Goal: Task Accomplishment & Management: Manage account settings

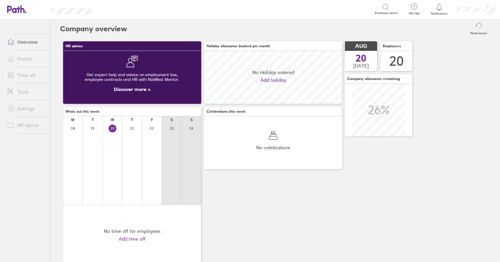
scroll to position [53, 138]
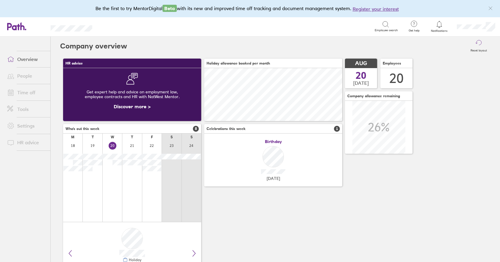
click at [26, 92] on link "Time off" at bounding box center [26, 93] width 48 height 12
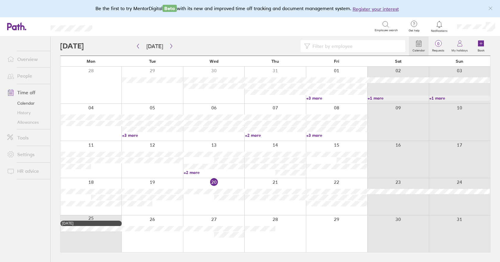
click at [33, 121] on link "Allowances" at bounding box center [26, 123] width 48 height 10
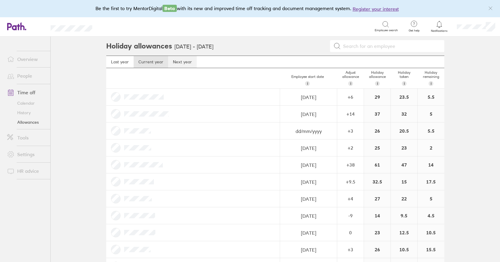
click at [172, 61] on link "Next year" at bounding box center [182, 62] width 29 height 12
click at [152, 63] on link "Current year" at bounding box center [151, 62] width 35 height 12
click at [180, 62] on link "Next year" at bounding box center [182, 62] width 29 height 12
click at [374, 165] on div "23" at bounding box center [377, 164] width 26 height 17
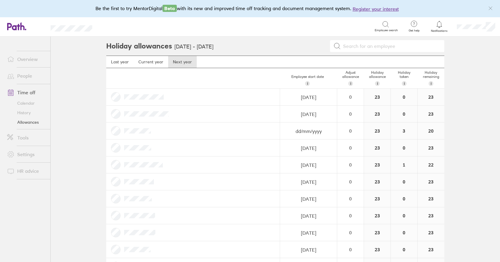
click at [372, 162] on div "23" at bounding box center [377, 164] width 26 height 17
click at [349, 100] on div "0" at bounding box center [350, 96] width 26 height 5
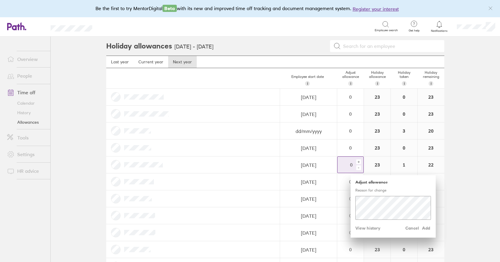
click at [356, 162] on div "+" at bounding box center [358, 161] width 5 height 5
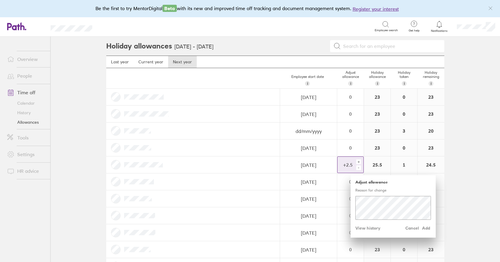
click at [356, 162] on div "+" at bounding box center [358, 161] width 5 height 5
click at [357, 162] on div "+" at bounding box center [358, 161] width 5 height 5
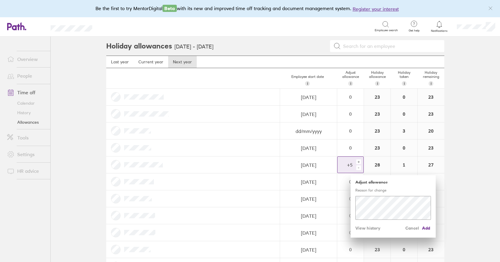
click at [357, 161] on div "+" at bounding box center [358, 161] width 5 height 5
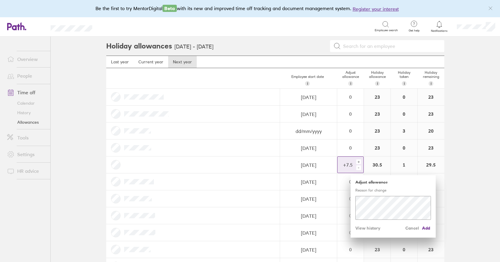
click at [357, 161] on div "+" at bounding box center [358, 161] width 5 height 5
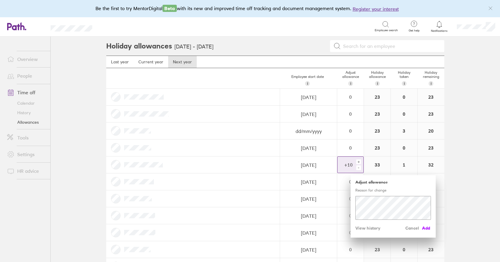
click at [425, 228] on span "Add" at bounding box center [426, 228] width 10 height 10
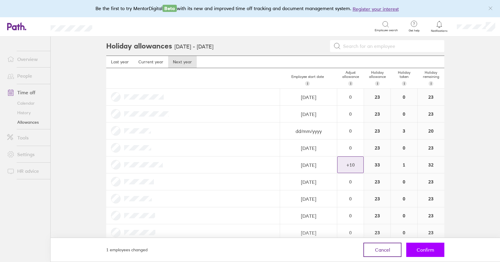
click at [425, 249] on span "Confirm" at bounding box center [426, 249] width 18 height 5
click at [418, 248] on span "Confirm" at bounding box center [426, 249] width 18 height 5
click at [426, 247] on span "Confirm" at bounding box center [426, 249] width 18 height 5
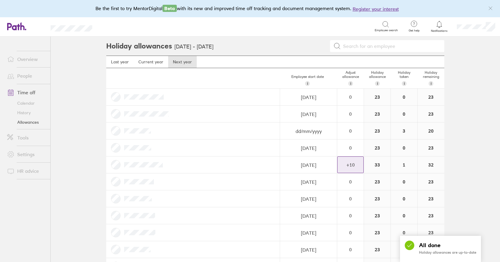
click at [374, 97] on div "23" at bounding box center [377, 97] width 26 height 17
click at [350, 98] on div "0" at bounding box center [350, 96] width 26 height 5
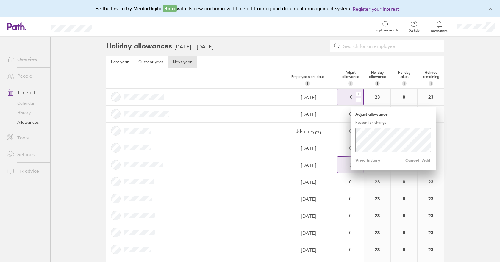
click at [356, 93] on div "+" at bounding box center [358, 94] width 5 height 5
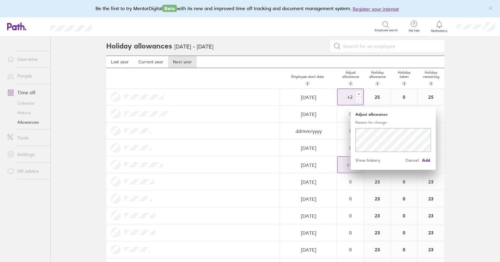
click at [356, 93] on div "+" at bounding box center [358, 94] width 5 height 5
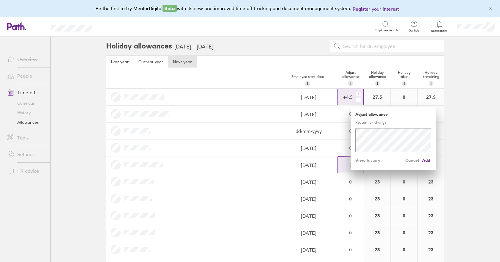
click at [356, 93] on div "+" at bounding box center [358, 94] width 5 height 5
click at [421, 161] on span "Add" at bounding box center [426, 161] width 10 height 10
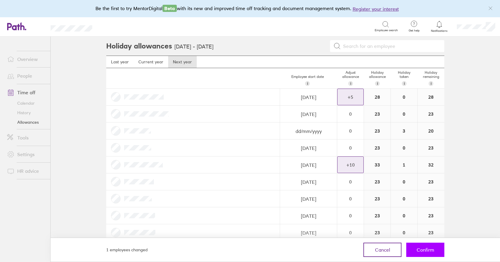
click at [428, 248] on span "Confirm" at bounding box center [426, 249] width 18 height 5
click at [433, 248] on span "Confirm" at bounding box center [426, 249] width 18 height 5
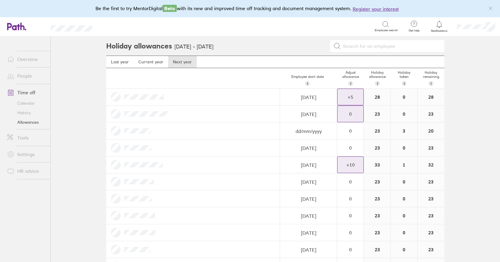
click at [354, 100] on div "0" at bounding box center [350, 96] width 26 height 5
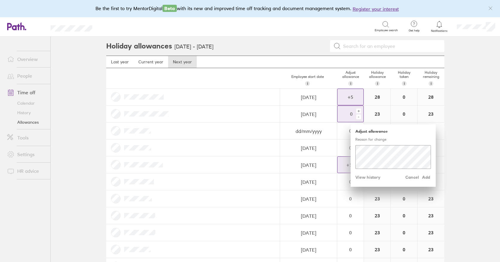
click at [356, 111] on div "+" at bounding box center [358, 111] width 5 height 5
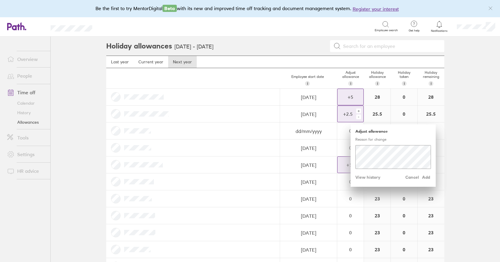
click at [356, 111] on div "+" at bounding box center [358, 111] width 5 height 5
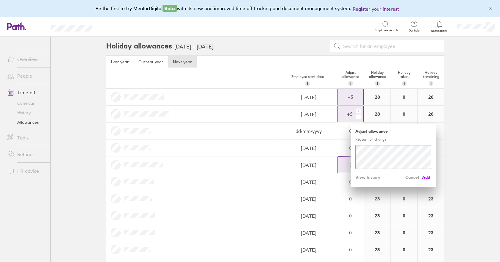
click at [425, 177] on span "Add" at bounding box center [426, 178] width 10 height 10
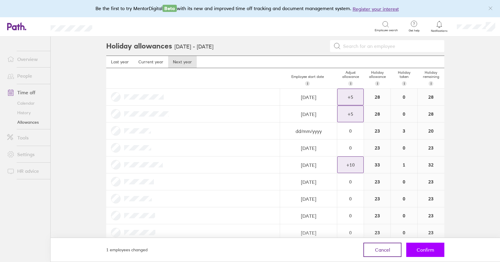
click at [432, 252] on span "Confirm" at bounding box center [426, 249] width 18 height 5
click at [422, 249] on span "Confirm" at bounding box center [426, 249] width 18 height 5
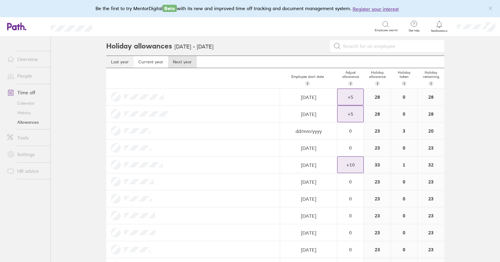
click at [120, 62] on link "Last year" at bounding box center [119, 62] width 27 height 12
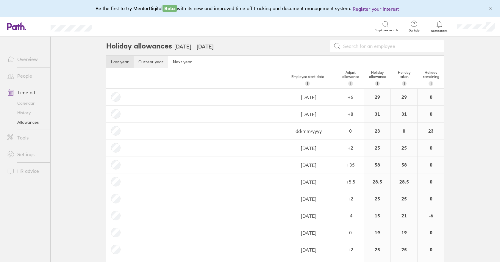
click at [151, 63] on link "Current year" at bounding box center [151, 62] width 35 height 12
click at [350, 100] on div "+ 3" at bounding box center [350, 96] width 26 height 5
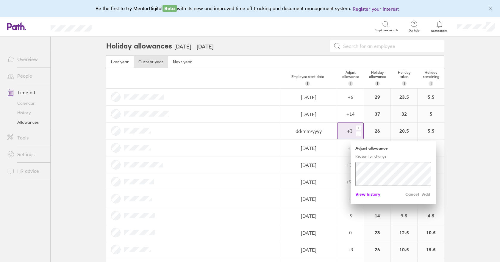
click at [375, 195] on span "View history" at bounding box center [367, 195] width 25 height 10
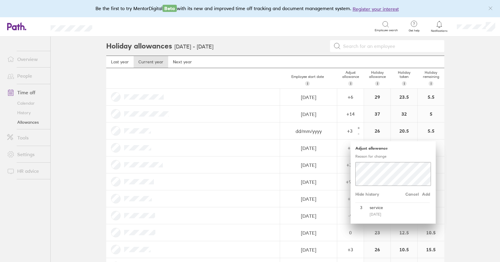
click at [457, 151] on main "Holiday allowances [DATE] - [DATE] Last year Current year Next year Employee st…" at bounding box center [275, 150] width 449 height 226
click at [180, 63] on link "Next year" at bounding box center [182, 62] width 29 height 12
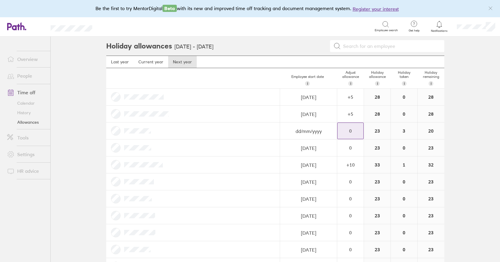
click at [352, 100] on div "0" at bounding box center [350, 96] width 26 height 5
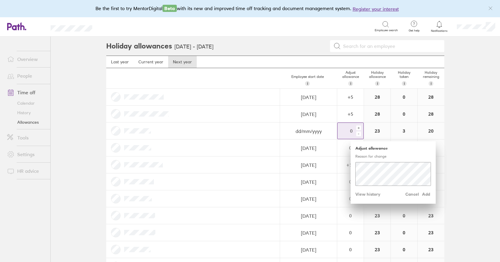
click at [357, 127] on div "+" at bounding box center [358, 128] width 5 height 5
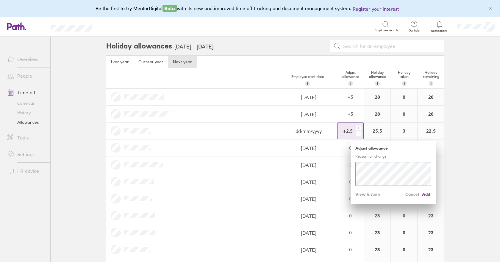
click at [357, 127] on div "+" at bounding box center [358, 128] width 5 height 5
click at [425, 194] on span "Add" at bounding box center [426, 195] width 10 height 10
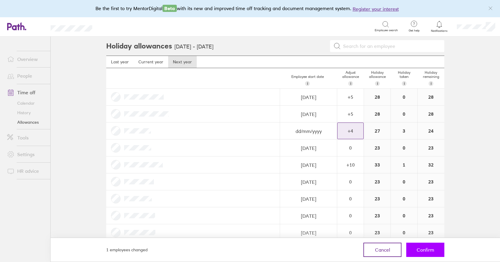
click at [425, 250] on span "Confirm" at bounding box center [426, 249] width 18 height 5
click at [418, 247] on span "Confirm" at bounding box center [426, 249] width 18 height 5
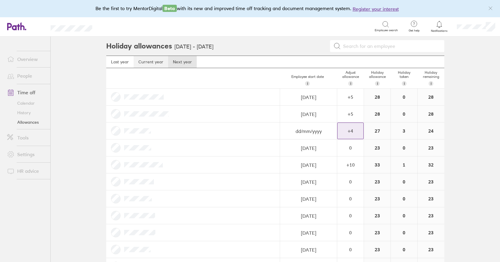
click at [147, 61] on link "Current year" at bounding box center [151, 62] width 35 height 12
click at [177, 61] on link "Next year" at bounding box center [182, 62] width 29 height 12
click at [357, 105] on div "0" at bounding box center [350, 97] width 26 height 16
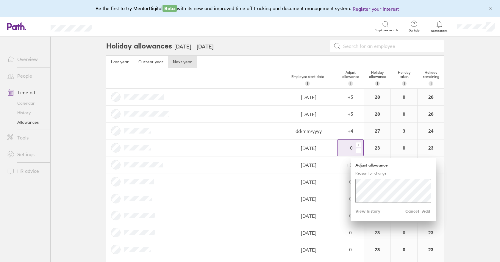
click at [356, 145] on div "+" at bounding box center [358, 145] width 5 height 5
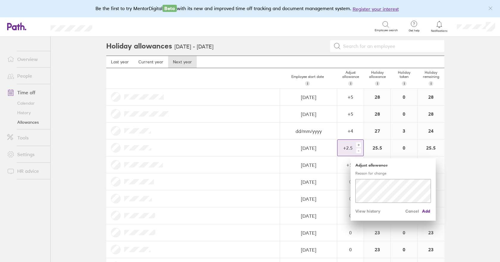
click at [356, 145] on div "+" at bounding box center [358, 145] width 5 height 5
click at [357, 149] on div "-" at bounding box center [358, 150] width 5 height 5
click at [423, 212] on span "Add" at bounding box center [426, 211] width 10 height 10
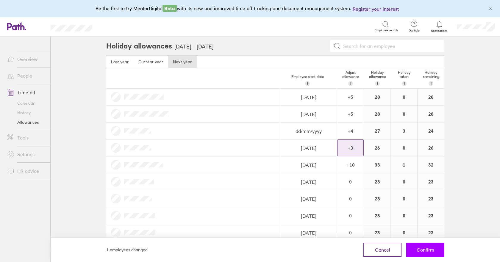
click at [422, 250] on span "Confirm" at bounding box center [426, 249] width 18 height 5
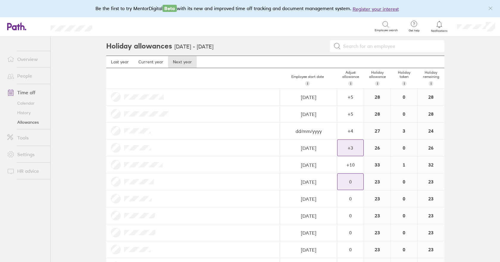
click at [355, 100] on div "0" at bounding box center [350, 96] width 26 height 5
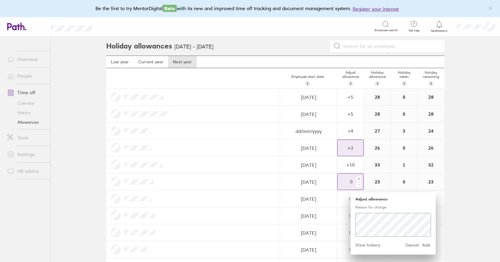
click at [361, 178] on div "+ -" at bounding box center [359, 181] width 8 height 13
click at [356, 179] on div "+" at bounding box center [358, 178] width 5 height 5
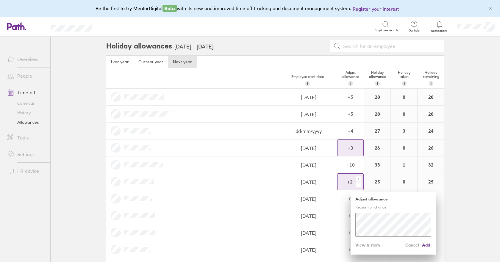
click at [356, 179] on div "+" at bounding box center [358, 178] width 5 height 5
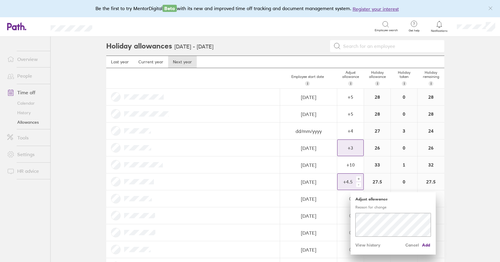
click at [356, 179] on div "+" at bounding box center [358, 178] width 5 height 5
click at [422, 244] on span "Add" at bounding box center [426, 245] width 10 height 10
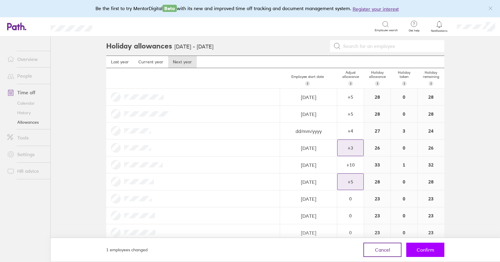
click at [429, 252] on span "Confirm" at bounding box center [426, 249] width 18 height 5
click at [424, 249] on span "Confirm" at bounding box center [426, 249] width 18 height 5
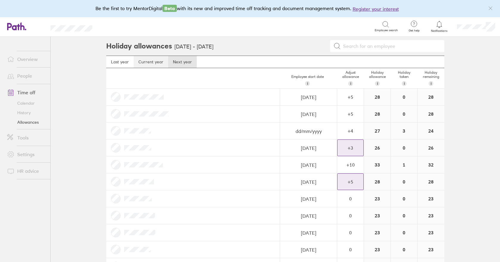
click at [155, 63] on link "Current year" at bounding box center [151, 62] width 35 height 12
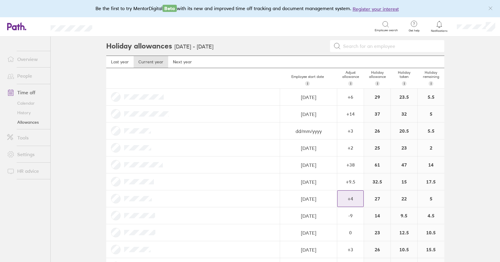
click at [356, 100] on div "+ 4" at bounding box center [350, 96] width 26 height 5
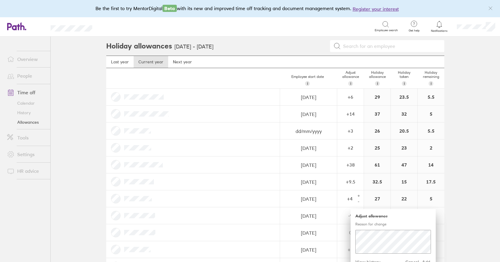
scroll to position [60, 0]
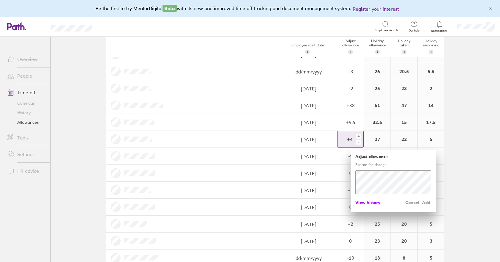
click at [365, 203] on span "View history" at bounding box center [367, 203] width 25 height 10
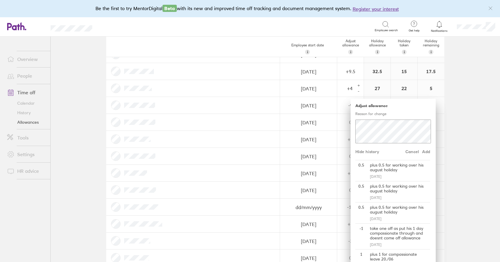
scroll to position [0, 0]
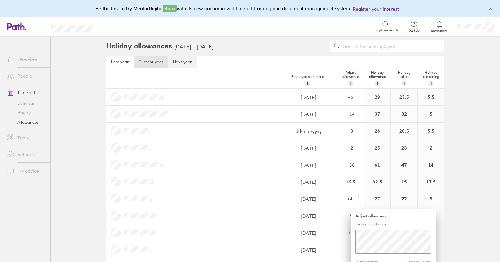
click at [181, 64] on link "Next year" at bounding box center [182, 62] width 29 height 12
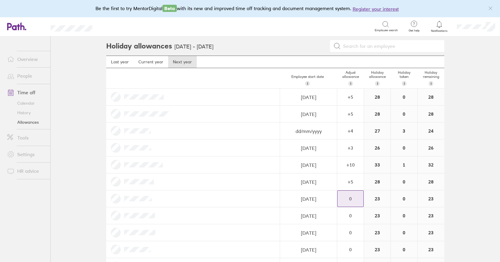
click at [357, 100] on div "0" at bounding box center [350, 96] width 26 height 5
click at [357, 196] on div "+" at bounding box center [358, 195] width 5 height 5
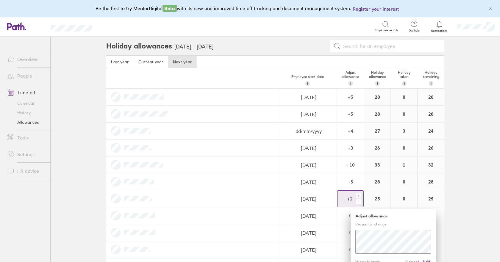
scroll to position [89, 0]
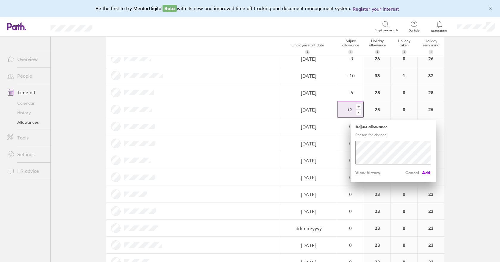
click at [421, 173] on span "Add" at bounding box center [426, 173] width 10 height 10
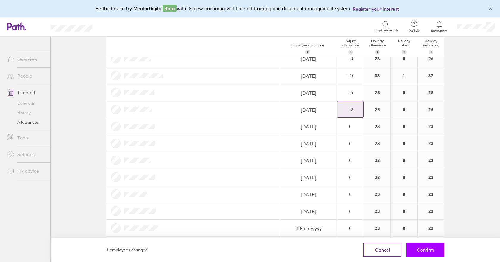
click at [428, 249] on span "Confirm" at bounding box center [426, 249] width 18 height 5
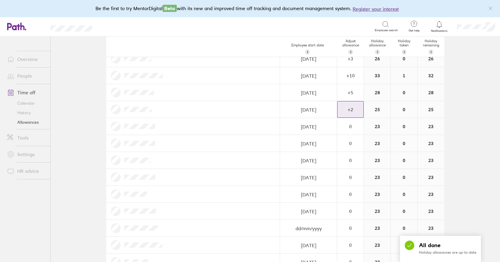
scroll to position [0, 0]
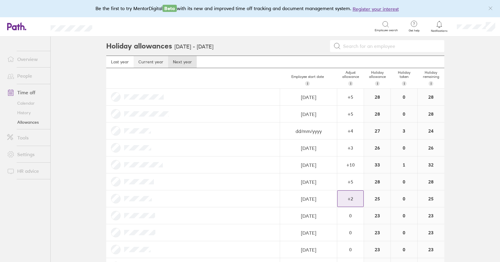
click at [138, 60] on link "Current year" at bounding box center [151, 62] width 35 height 12
click at [182, 62] on link "Next year" at bounding box center [182, 62] width 29 height 12
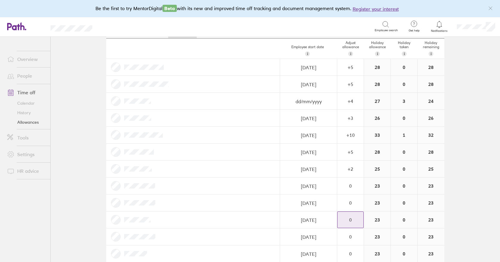
scroll to position [60, 0]
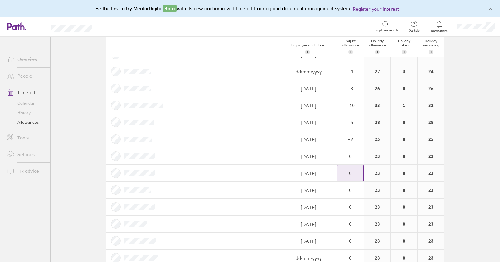
click at [342, 40] on div "0" at bounding box center [350, 37] width 26 height 5
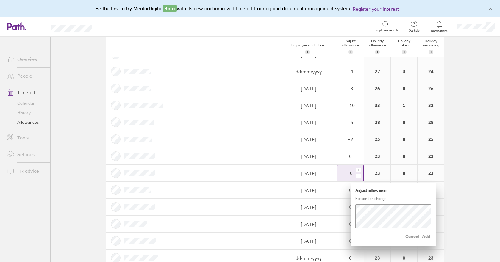
click at [358, 169] on div "+" at bounding box center [358, 170] width 5 height 5
click at [422, 236] on span "Add" at bounding box center [426, 237] width 10 height 10
click at [356, 169] on div "+" at bounding box center [358, 170] width 5 height 5
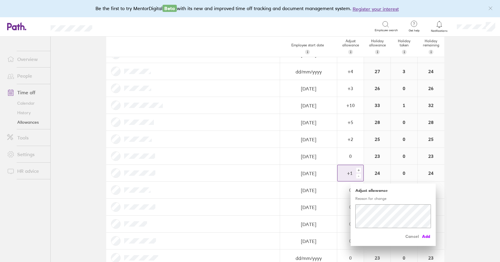
click at [422, 236] on span "Add" at bounding box center [426, 237] width 10 height 10
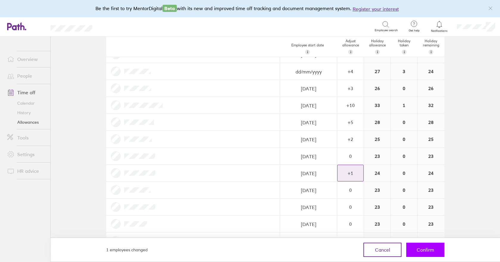
click at [422, 249] on span "Confirm" at bounding box center [426, 249] width 18 height 5
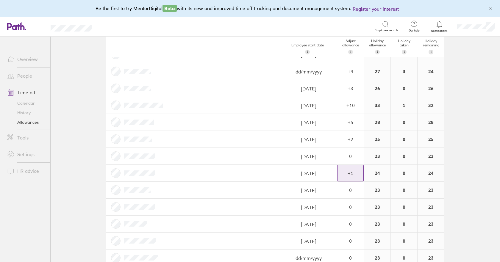
scroll to position [0, 0]
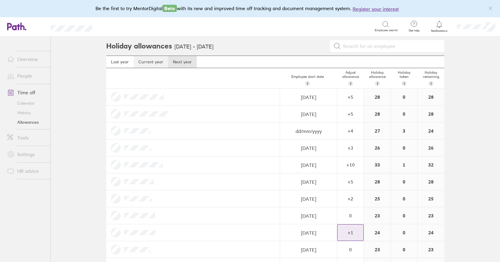
click at [144, 61] on link "Current year" at bounding box center [151, 62] width 35 height 12
click at [183, 62] on link "Next year" at bounding box center [182, 62] width 29 height 12
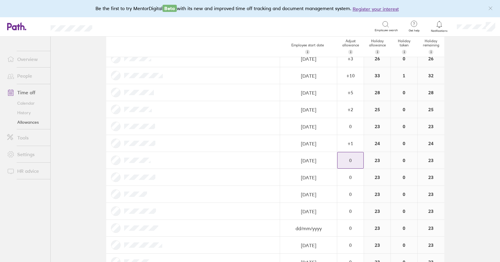
click at [350, 10] on div "0" at bounding box center [350, 7] width 26 height 5
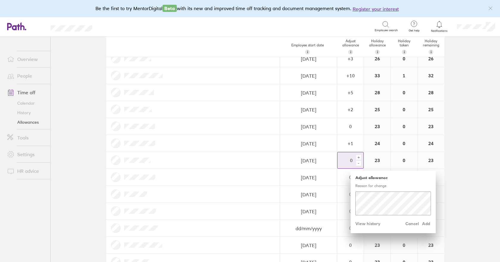
click at [358, 158] on div "+" at bounding box center [358, 157] width 5 height 5
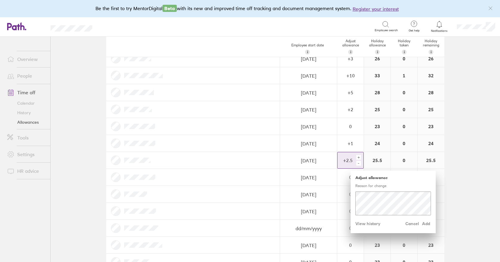
click at [358, 158] on div "+" at bounding box center [358, 157] width 5 height 5
click at [423, 223] on span "Add" at bounding box center [426, 224] width 10 height 10
click at [356, 156] on div "+" at bounding box center [358, 157] width 5 height 5
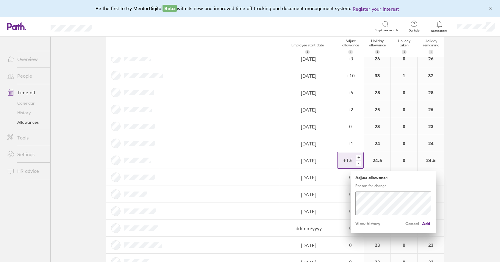
click at [356, 156] on div "+" at bounding box center [358, 157] width 5 height 5
click at [422, 223] on span "Add" at bounding box center [426, 224] width 10 height 10
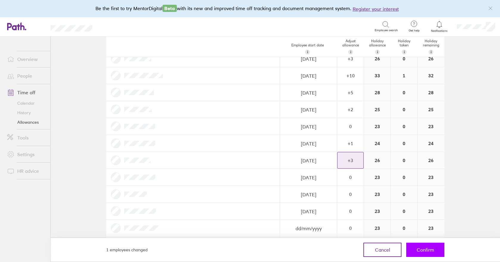
click at [422, 251] on span "Confirm" at bounding box center [426, 249] width 18 height 5
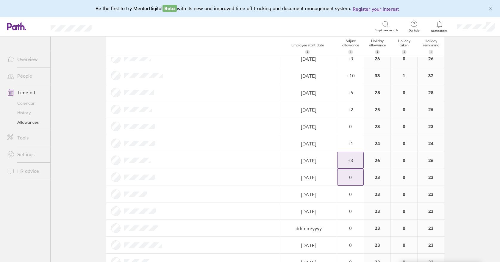
click at [348, 10] on div "0" at bounding box center [350, 7] width 26 height 5
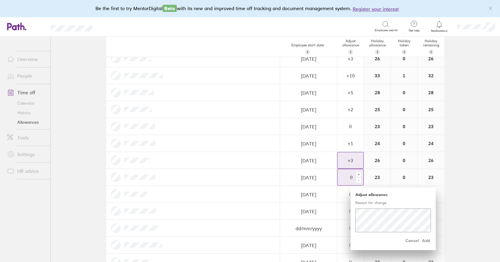
click at [358, 175] on div "+" at bounding box center [358, 174] width 5 height 5
click at [423, 241] on span "Add" at bounding box center [426, 241] width 10 height 10
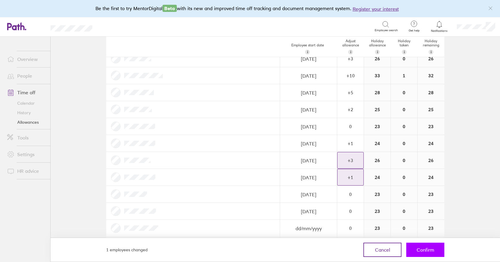
click at [420, 251] on span "Confirm" at bounding box center [426, 249] width 18 height 5
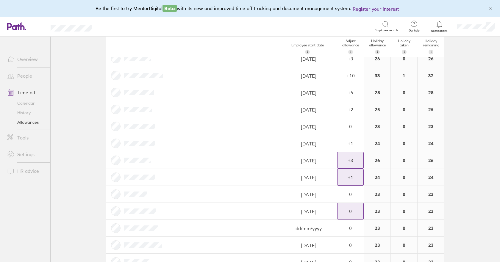
click at [355, 16] on div "0" at bounding box center [350, 8] width 26 height 16
click at [356, 208] on div "+" at bounding box center [358, 208] width 5 height 5
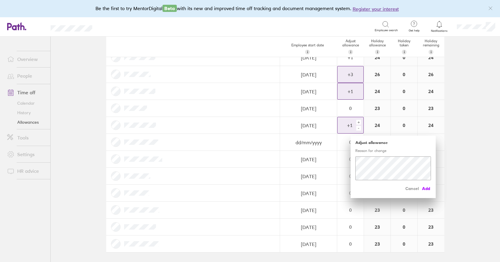
click at [427, 189] on span "Add" at bounding box center [426, 189] width 10 height 10
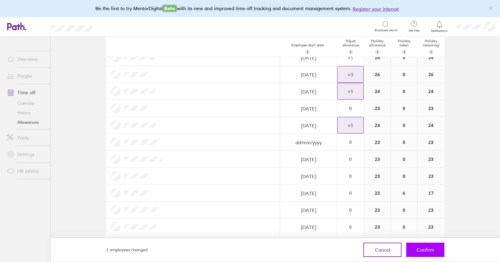
click at [430, 251] on span "Confirm" at bounding box center [426, 249] width 18 height 5
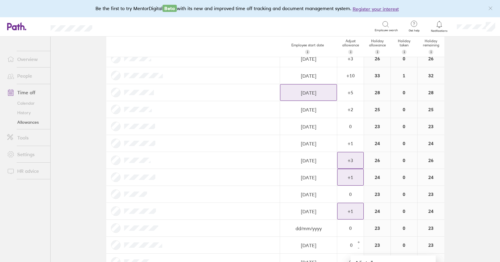
scroll to position [0, 0]
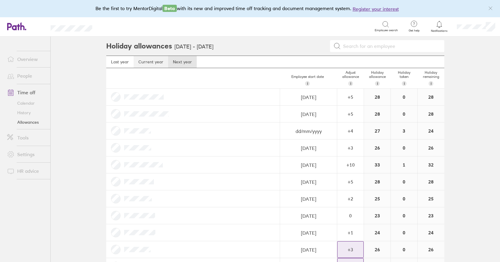
click at [151, 61] on link "Current year" at bounding box center [151, 62] width 35 height 12
click at [182, 64] on link "Next year" at bounding box center [182, 62] width 29 height 12
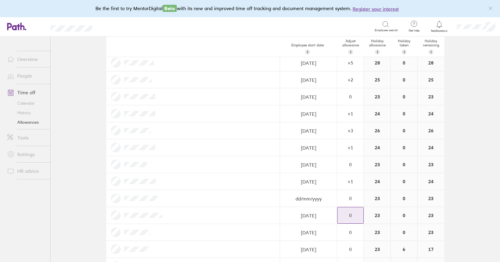
scroll to position [149, 0]
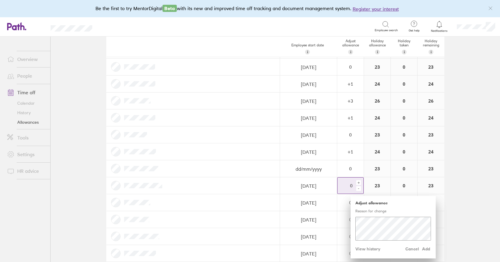
click at [356, 182] on div "+" at bounding box center [358, 182] width 5 height 5
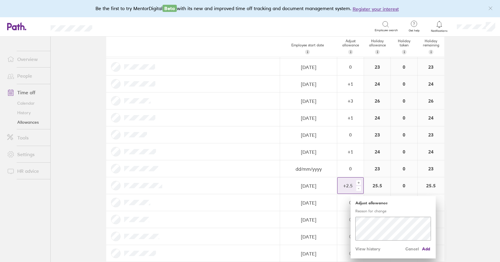
click at [356, 182] on div "+" at bounding box center [358, 182] width 5 height 5
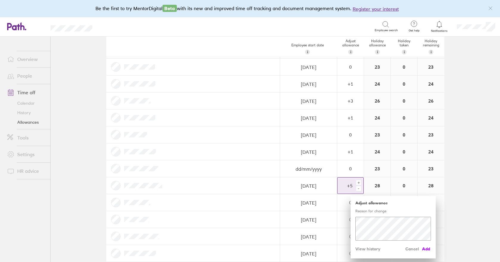
click at [422, 249] on span "Add" at bounding box center [426, 249] width 10 height 10
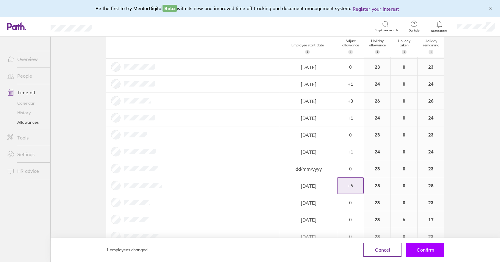
click at [424, 252] on span "Confirm" at bounding box center [426, 249] width 18 height 5
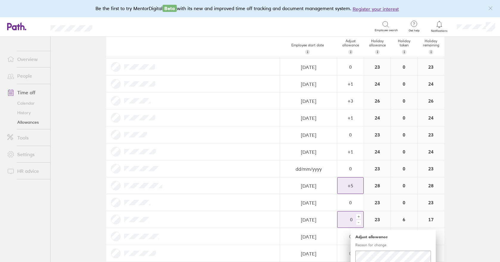
click at [356, 216] on div "+" at bounding box center [358, 216] width 5 height 5
click at [357, 216] on div "+" at bounding box center [358, 216] width 5 height 5
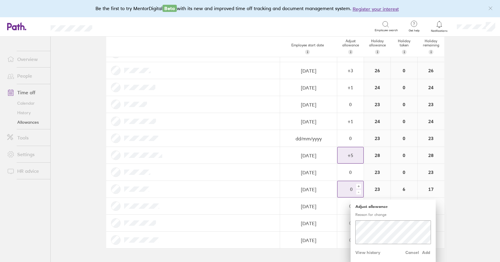
click at [358, 184] on div "+" at bounding box center [358, 186] width 5 height 5
click at [422, 252] on span "Add" at bounding box center [426, 253] width 10 height 10
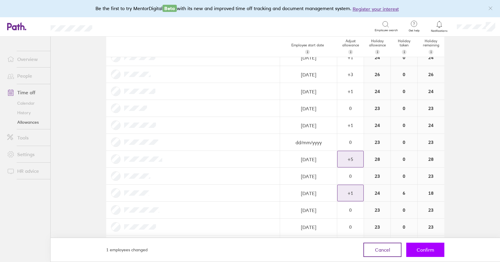
click at [417, 248] on span "Confirm" at bounding box center [426, 249] width 18 height 5
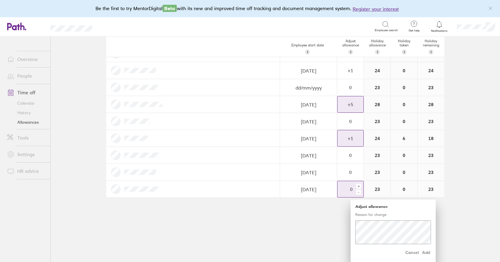
click at [357, 187] on div "+" at bounding box center [358, 186] width 5 height 5
click at [356, 192] on div "-" at bounding box center [358, 192] width 5 height 5
click at [421, 252] on span "Add" at bounding box center [426, 253] width 10 height 10
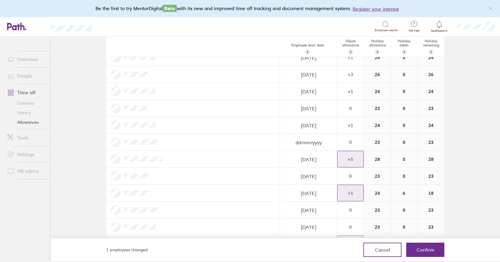
scroll to position [175, 0]
click at [430, 251] on span "Confirm" at bounding box center [426, 249] width 18 height 5
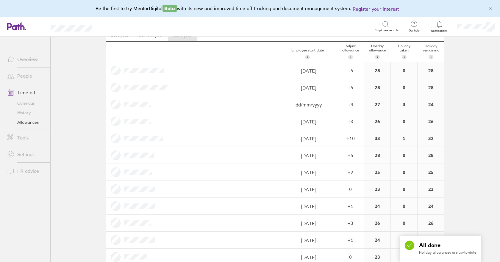
scroll to position [0, 0]
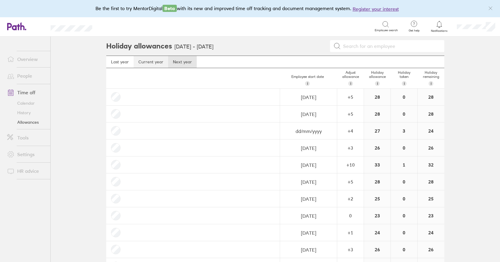
click at [155, 63] on link "Current year" at bounding box center [151, 62] width 35 height 12
click at [182, 62] on link "Next year" at bounding box center [182, 62] width 29 height 12
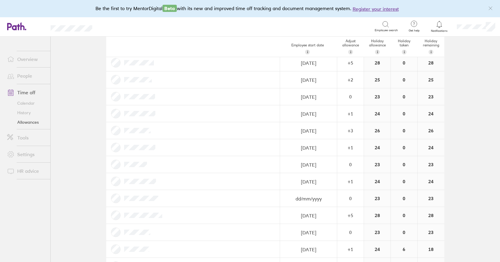
scroll to position [175, 0]
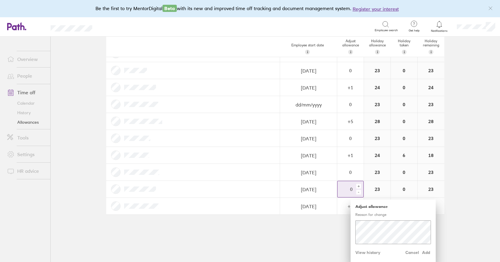
click at [356, 192] on div "-" at bounding box center [358, 192] width 5 height 5
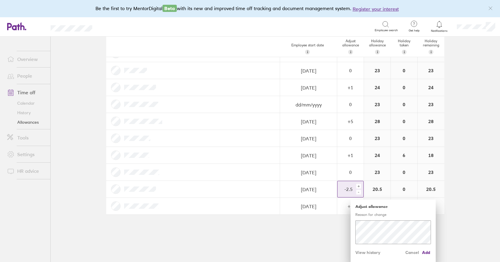
click at [356, 192] on div "-" at bounding box center [358, 192] width 5 height 5
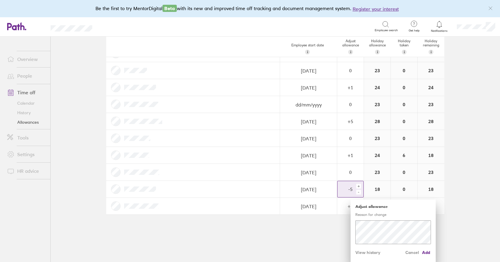
click at [356, 192] on div "-" at bounding box center [358, 192] width 5 height 5
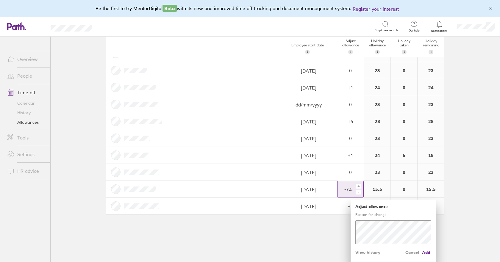
click at [356, 192] on div "-" at bounding box center [358, 192] width 5 height 5
click at [356, 193] on div "-" at bounding box center [358, 192] width 5 height 5
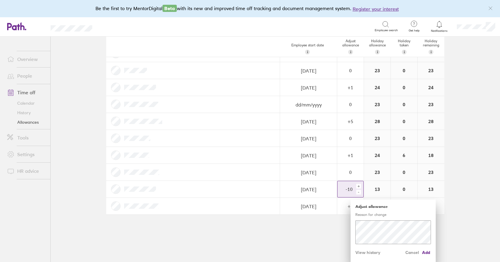
click at [356, 193] on div "-" at bounding box center [358, 192] width 5 height 5
click at [421, 253] on span "Add" at bounding box center [426, 253] width 10 height 10
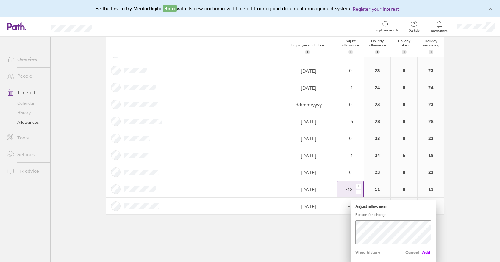
scroll to position [175, 0]
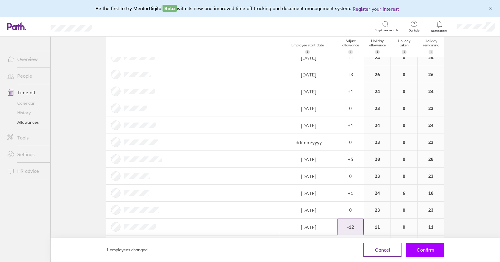
click at [421, 251] on span "Confirm" at bounding box center [426, 249] width 18 height 5
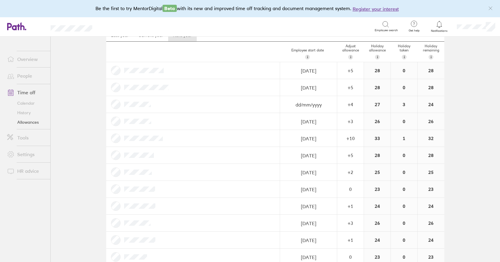
scroll to position [0, 0]
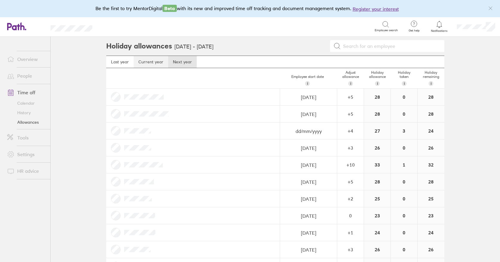
click at [146, 62] on link "Current year" at bounding box center [151, 62] width 35 height 12
click at [177, 62] on link "Next year" at bounding box center [182, 62] width 29 height 12
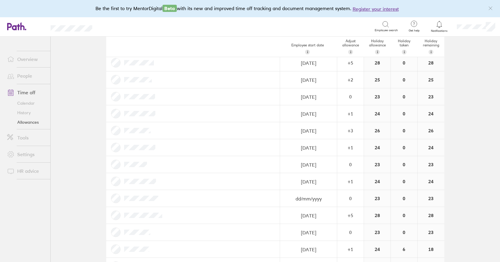
scroll to position [175, 0]
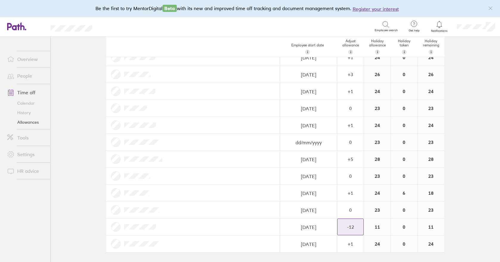
click at [355, 231] on div "+ -" at bounding box center [359, 226] width 8 height 13
click at [356, 231] on div "-" at bounding box center [358, 230] width 5 height 5
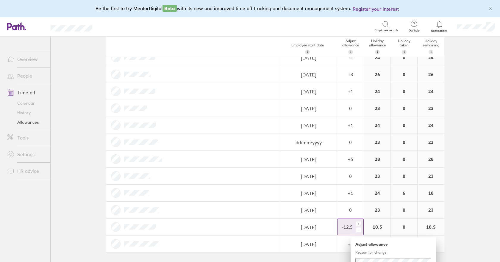
click at [356, 231] on div "-" at bounding box center [358, 230] width 5 height 5
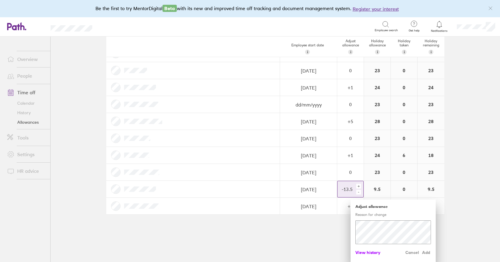
click at [367, 253] on span "View history" at bounding box center [367, 253] width 25 height 10
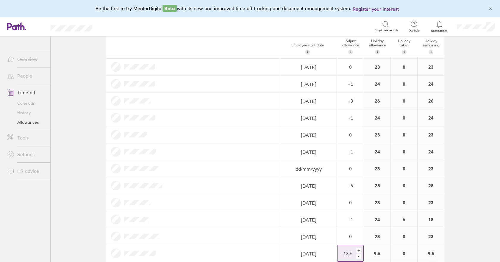
scroll to position [266, 0]
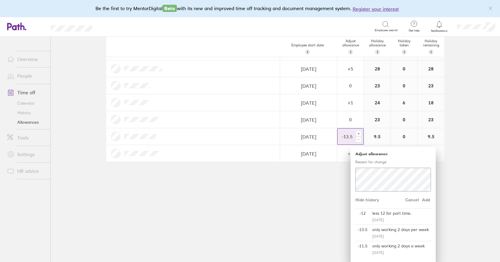
click at [382, 212] on div "less 12 for part time." at bounding box center [401, 214] width 62 height 10
click at [357, 139] on div "-" at bounding box center [358, 139] width 5 height 5
click at [357, 132] on div "+" at bounding box center [358, 133] width 5 height 5
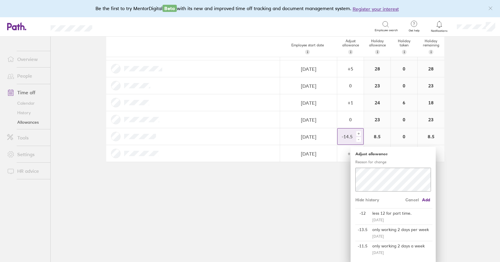
click at [357, 134] on div "+" at bounding box center [358, 133] width 5 height 5
click at [425, 201] on span "Add" at bounding box center [426, 200] width 10 height 10
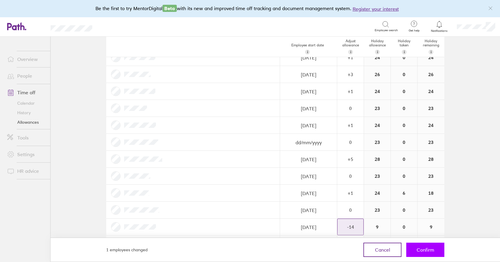
click at [433, 251] on span "Confirm" at bounding box center [426, 249] width 18 height 5
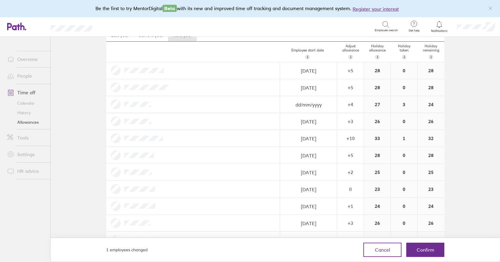
scroll to position [0, 0]
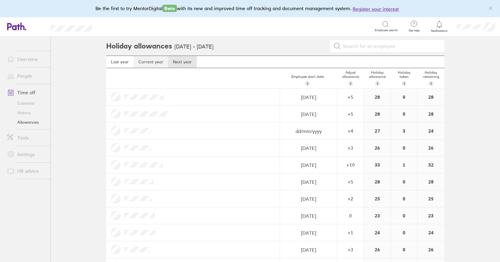
click at [144, 60] on link "Current year" at bounding box center [151, 62] width 35 height 12
click at [177, 61] on link "Next year" at bounding box center [182, 62] width 29 height 12
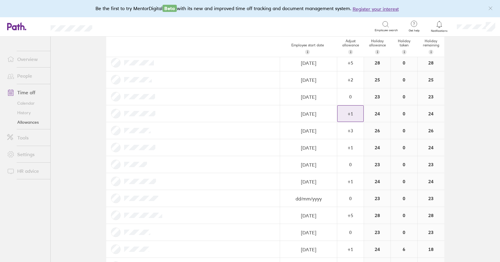
scroll to position [149, 0]
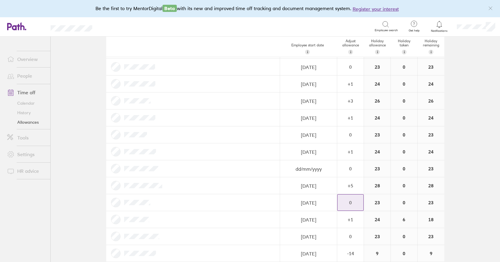
click at [356, 207] on div "-" at bounding box center [358, 205] width 5 height 5
click at [356, 199] on div "+" at bounding box center [358, 199] width 5 height 5
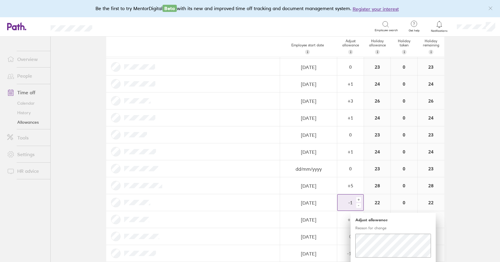
scroll to position [175, 0]
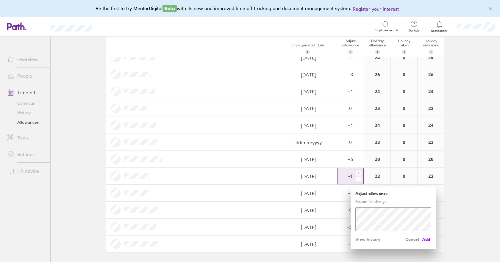
click at [424, 239] on span "Add" at bounding box center [426, 240] width 10 height 10
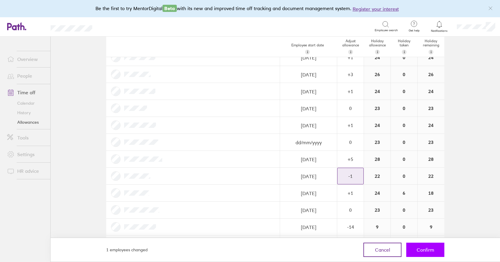
click at [434, 250] on span "Confirm" at bounding box center [426, 249] width 18 height 5
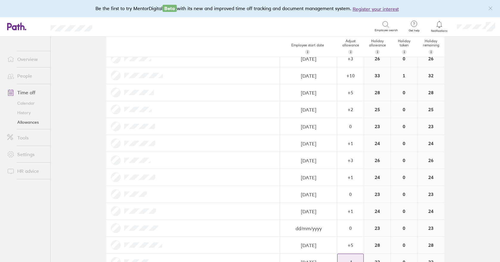
scroll to position [0, 0]
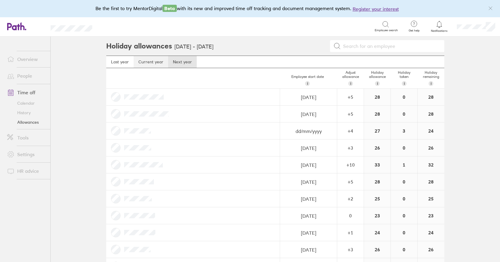
click at [144, 62] on link "Current year" at bounding box center [151, 62] width 35 height 12
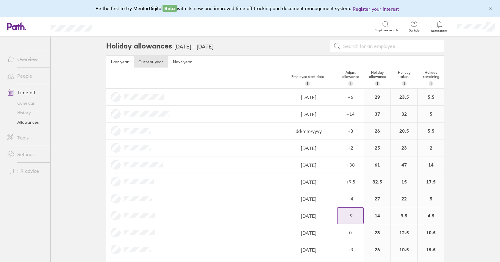
click at [342, 100] on div "-9" at bounding box center [350, 96] width 26 height 5
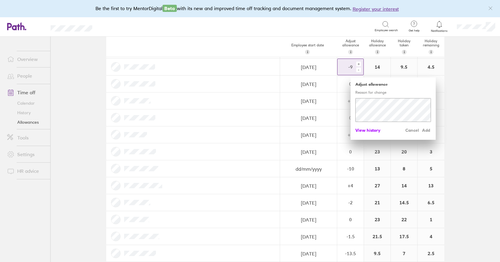
click at [371, 131] on span "View history" at bounding box center [367, 131] width 25 height 10
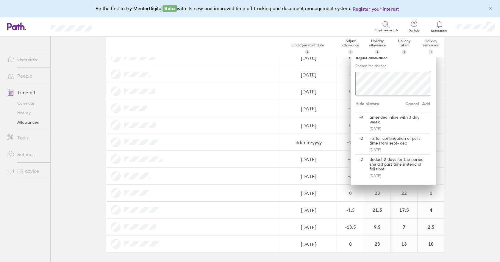
scroll to position [145, 0]
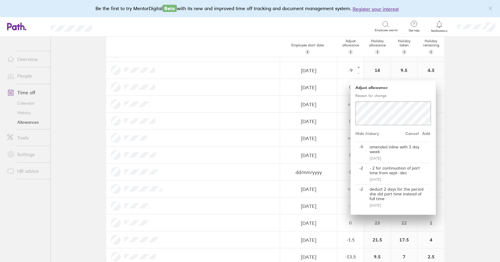
click at [456, 124] on main "Holiday allowances [DATE] - [DATE] Last year Current year Next year Employee st…" at bounding box center [275, 150] width 449 height 226
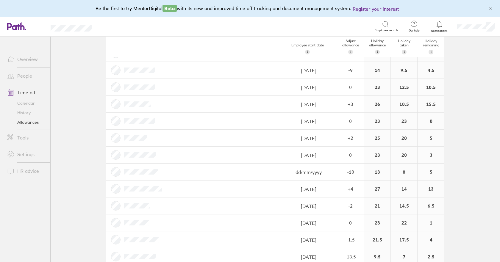
scroll to position [0, 0]
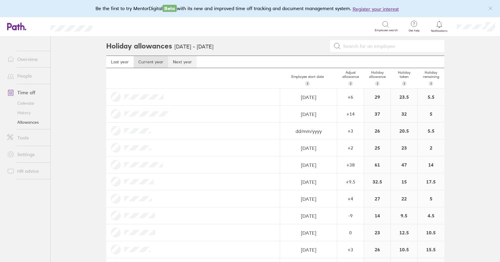
click at [179, 60] on link "Next year" at bounding box center [182, 62] width 29 height 12
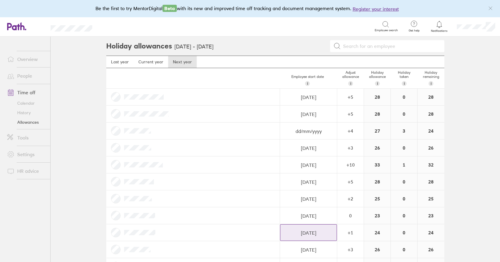
scroll to position [30, 0]
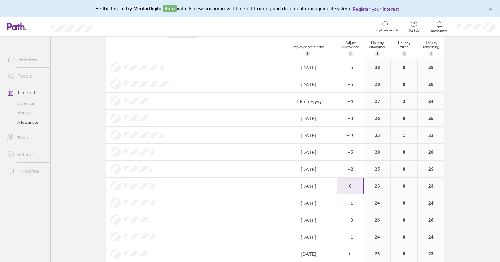
click at [352, 70] on div "0" at bounding box center [350, 67] width 26 height 5
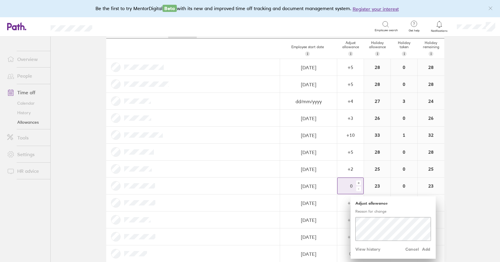
click at [356, 188] on div "-" at bounding box center [358, 189] width 5 height 5
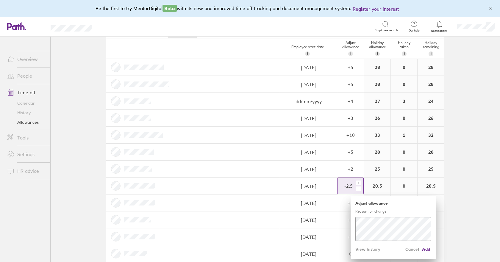
click at [356, 188] on div "-" at bounding box center [358, 189] width 5 height 5
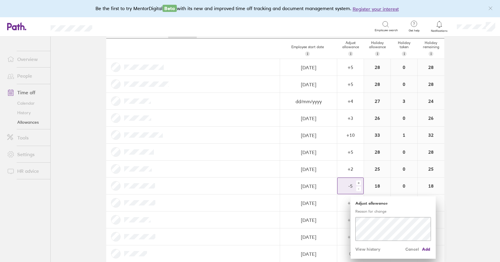
click at [356, 188] on div "-" at bounding box center [358, 189] width 5 height 5
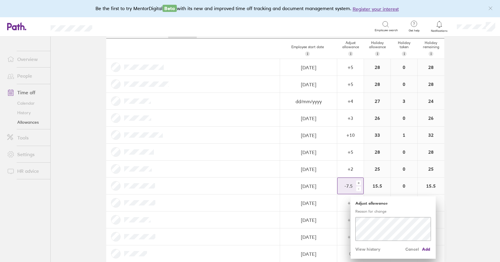
click at [356, 188] on div "-" at bounding box center [358, 189] width 5 height 5
click at [421, 248] on span "Add" at bounding box center [426, 250] width 10 height 10
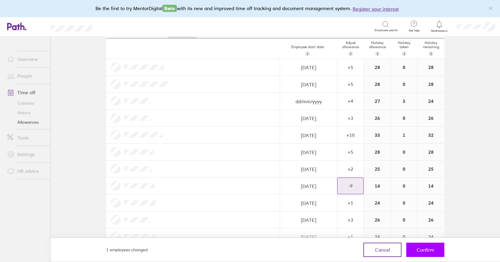
click at [434, 250] on button "Confirm" at bounding box center [425, 250] width 38 height 14
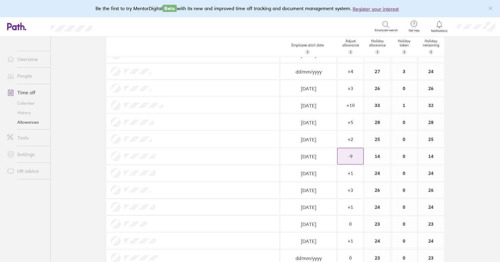
scroll to position [89, 0]
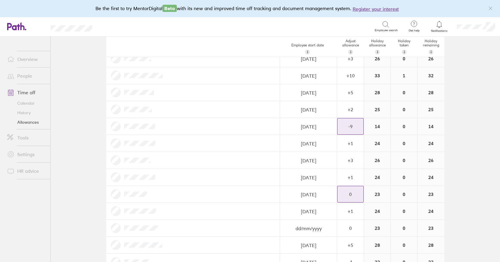
click at [351, 16] on div "0" at bounding box center [350, 8] width 26 height 16
click at [358, 192] on div "+" at bounding box center [358, 191] width 5 height 5
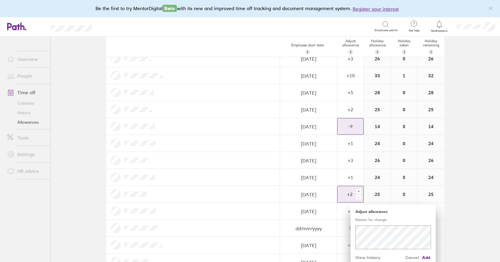
click at [358, 192] on div "+" at bounding box center [358, 191] width 5 height 5
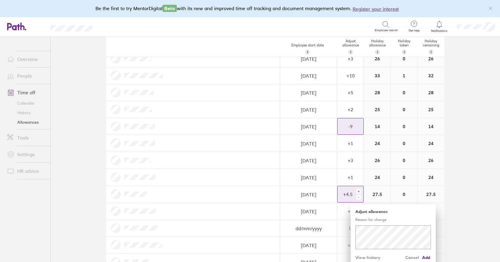
click at [358, 192] on div "+" at bounding box center [358, 191] width 5 height 5
click at [424, 258] on span "Add" at bounding box center [426, 258] width 10 height 10
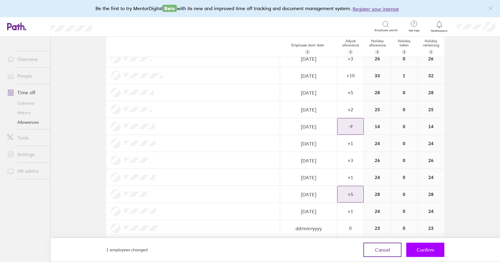
click at [429, 252] on span "Confirm" at bounding box center [426, 249] width 18 height 5
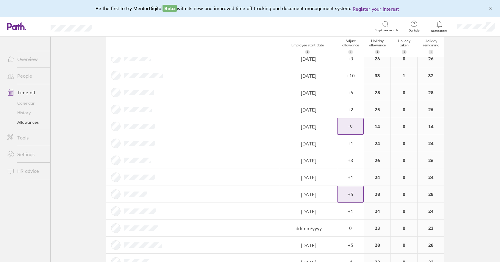
scroll to position [0, 0]
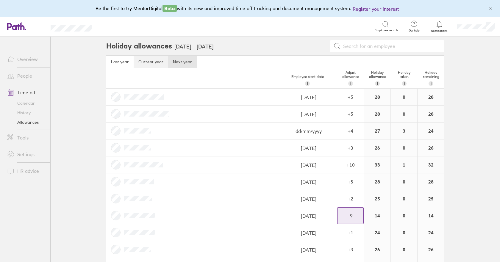
click at [138, 62] on link "Current year" at bounding box center [151, 62] width 35 height 12
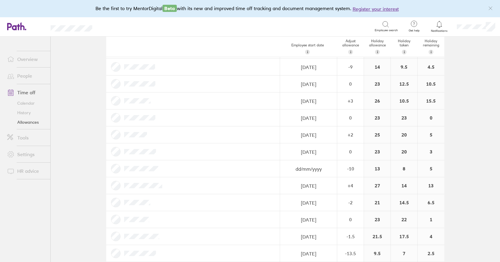
scroll to position [175, 0]
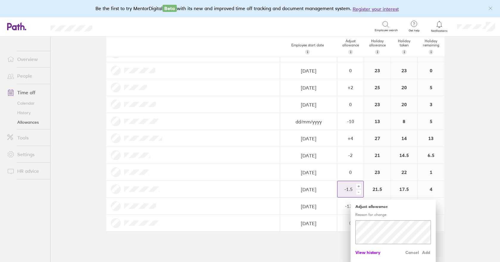
click at [367, 252] on span "View history" at bounding box center [367, 253] width 25 height 10
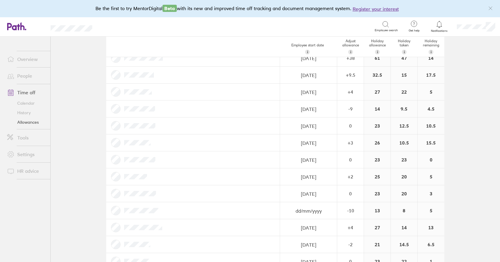
scroll to position [0, 0]
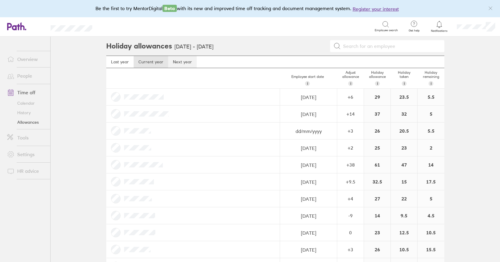
click at [176, 64] on link "Next year" at bounding box center [182, 62] width 29 height 12
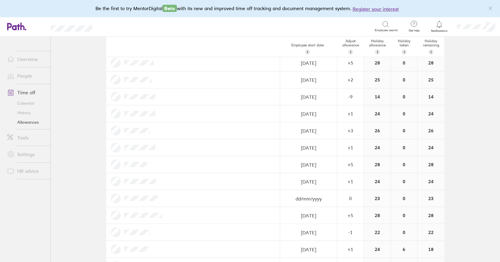
scroll to position [175, 0]
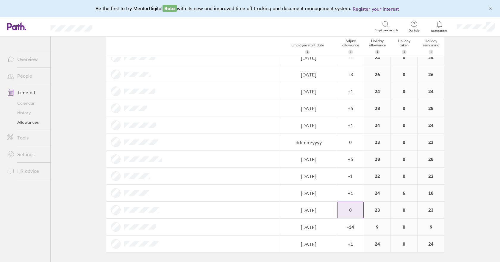
click at [356, 212] on div "-" at bounding box center [358, 213] width 5 height 5
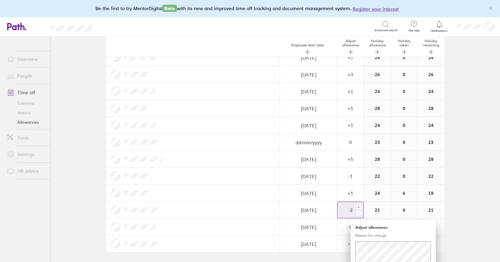
click at [356, 212] on div "-" at bounding box center [358, 213] width 5 height 5
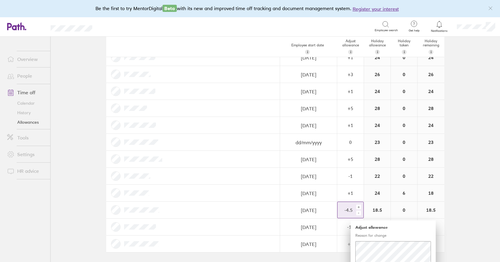
click at [356, 212] on div "-" at bounding box center [358, 213] width 5 height 5
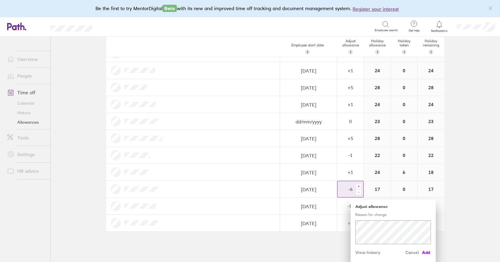
click at [425, 254] on span "Add" at bounding box center [426, 253] width 10 height 10
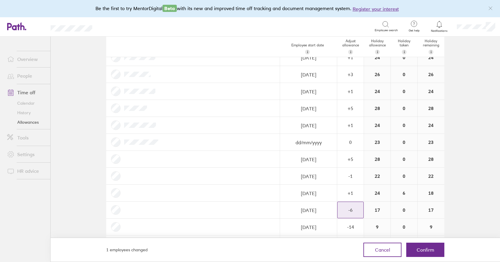
scroll to position [175, 0]
click at [425, 249] on span "Confirm" at bounding box center [426, 249] width 18 height 5
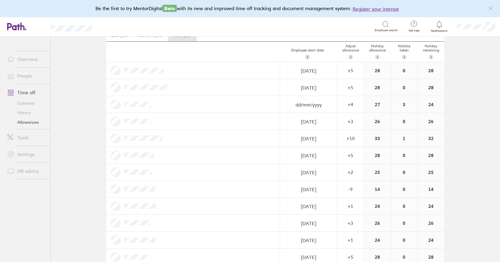
scroll to position [0, 0]
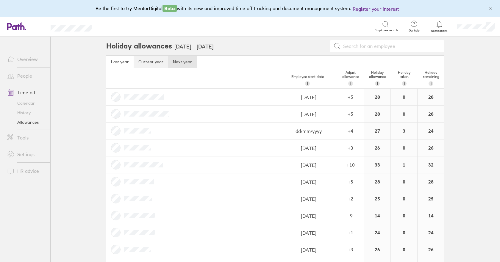
click at [150, 62] on link "Current year" at bounding box center [151, 62] width 35 height 12
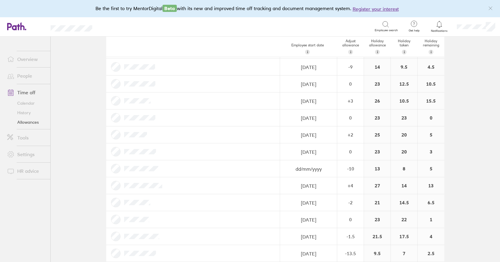
scroll to position [175, 0]
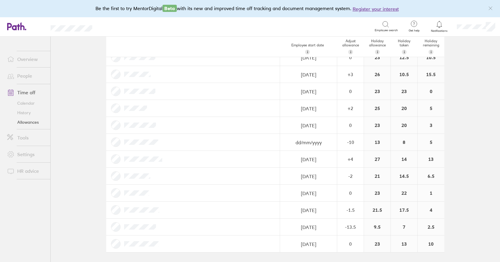
click at [21, 103] on link "Calendar" at bounding box center [26, 103] width 48 height 10
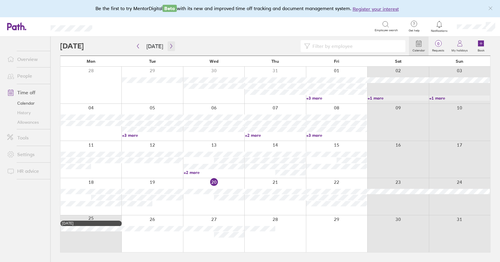
click at [170, 46] on icon "button" at bounding box center [171, 46] width 4 height 5
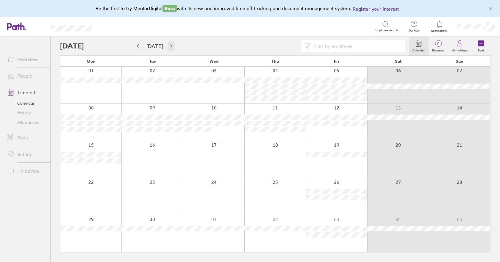
click at [169, 46] on icon "button" at bounding box center [171, 46] width 4 height 5
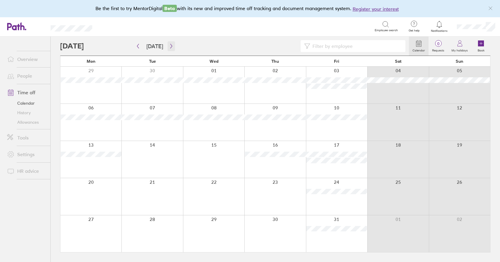
click at [169, 46] on icon "button" at bounding box center [171, 46] width 4 height 5
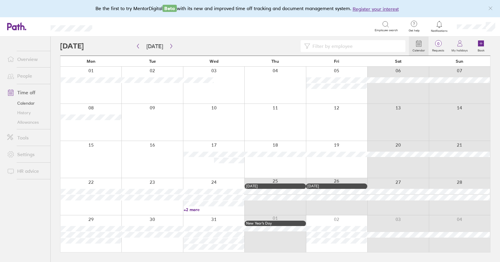
click at [196, 210] on link "+2 more" at bounding box center [214, 209] width 61 height 5
click at [279, 208] on div at bounding box center [274, 196] width 61 height 37
